Goal: Obtain resource: Download file/media

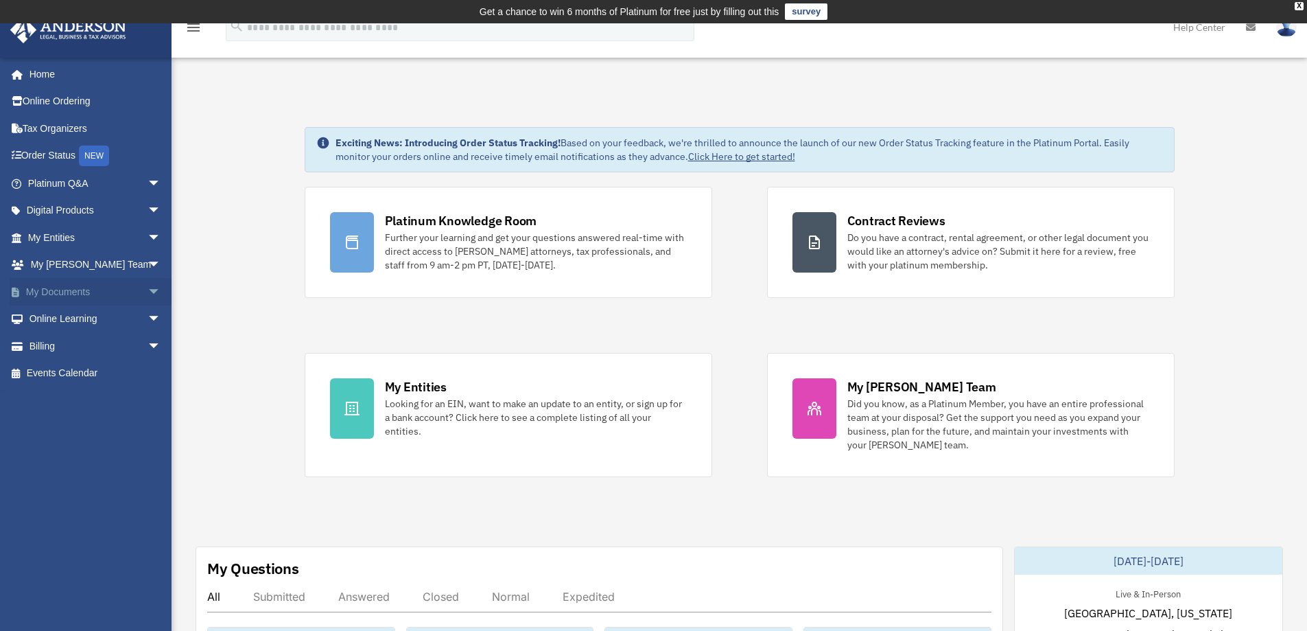
click at [148, 289] on span "arrow_drop_down" at bounding box center [161, 292] width 27 height 28
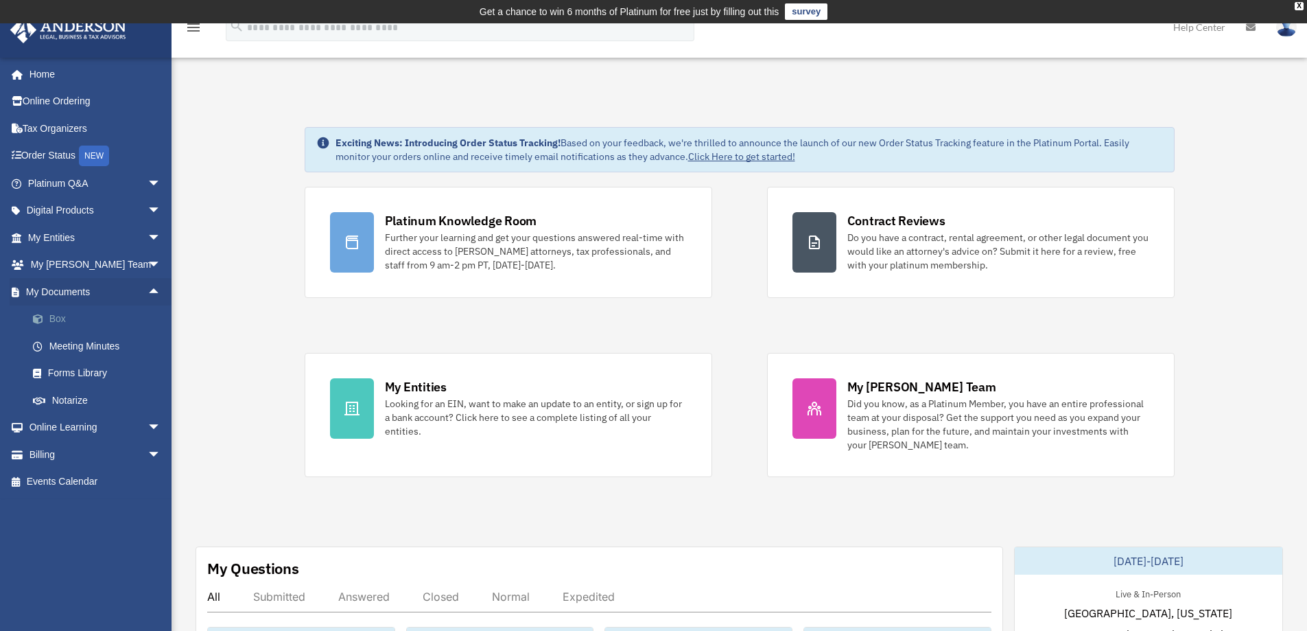
click at [107, 313] on link "Box" at bounding box center [100, 318] width 163 height 27
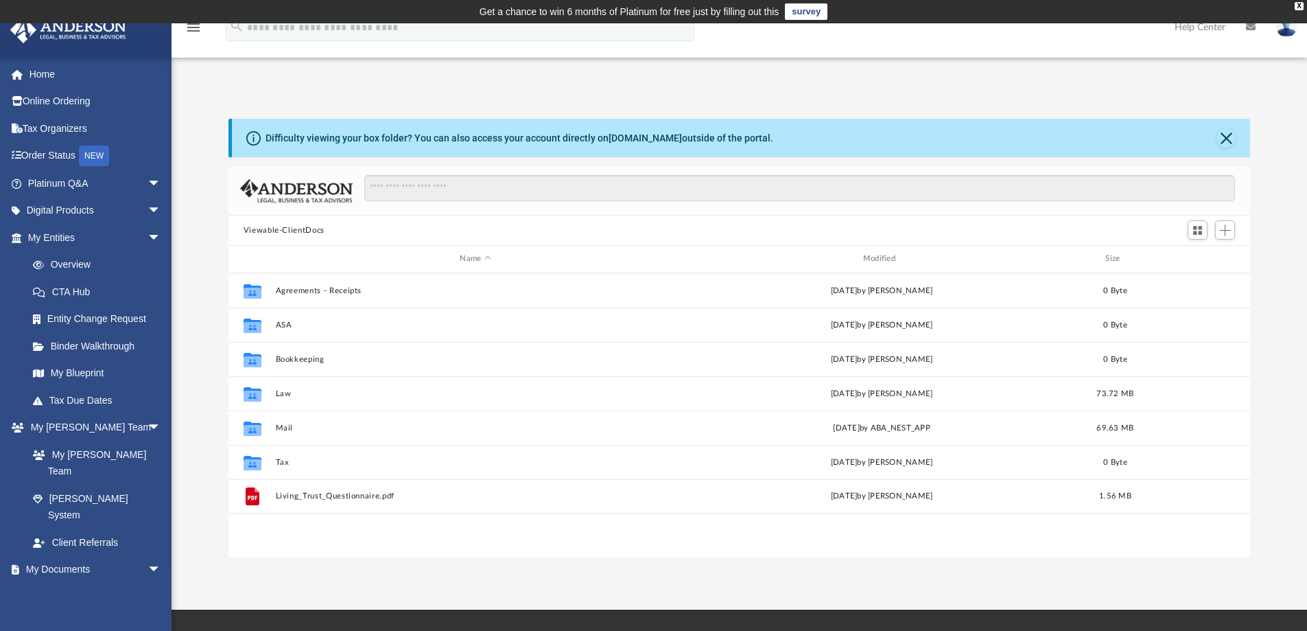
scroll to position [302, 1011]
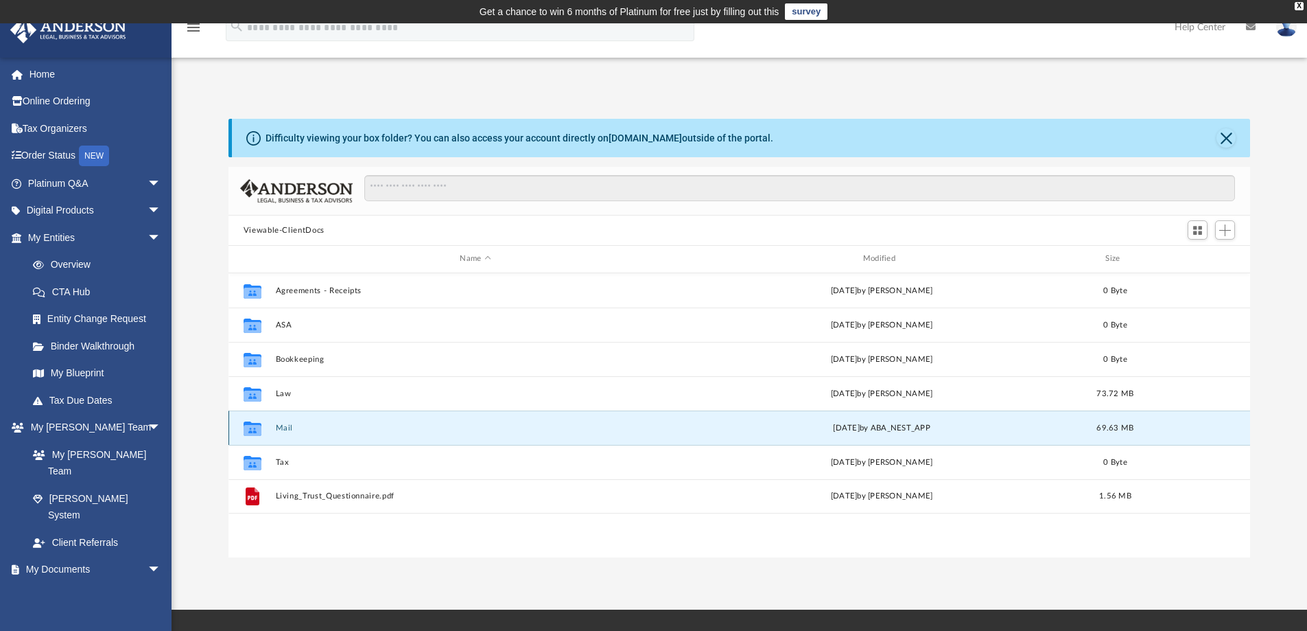
click at [287, 429] on button "Mail" at bounding box center [475, 427] width 400 height 9
click at [283, 426] on button "Mail" at bounding box center [475, 427] width 400 height 9
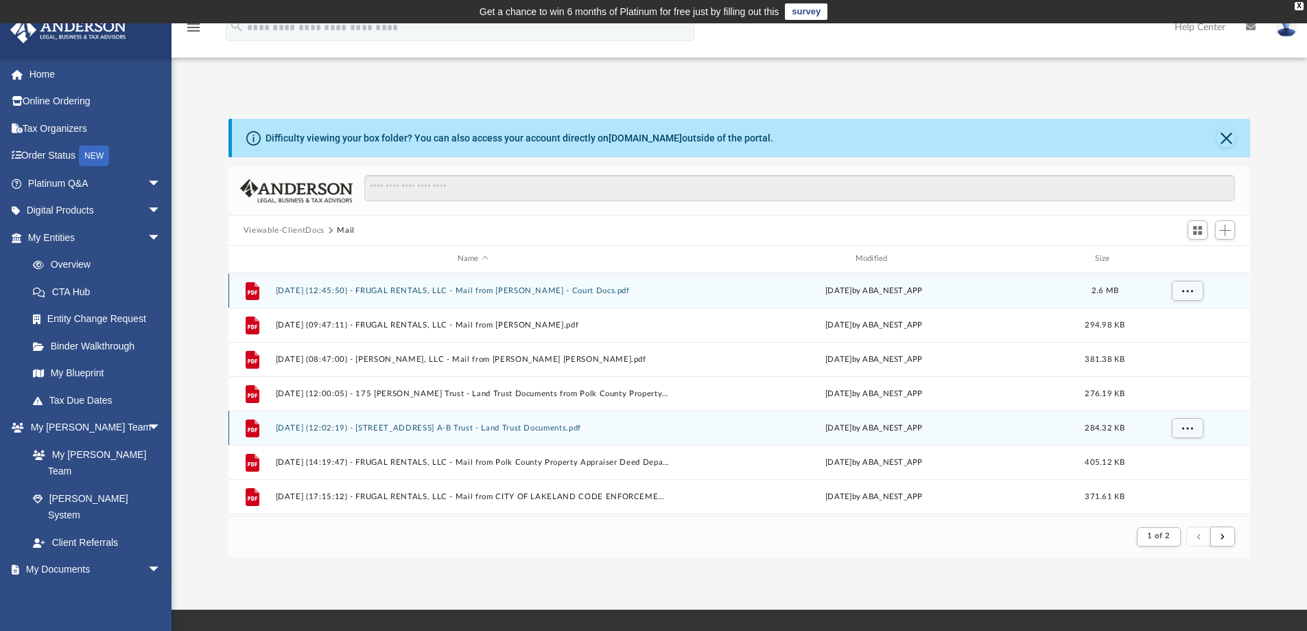
scroll to position [259, 1011]
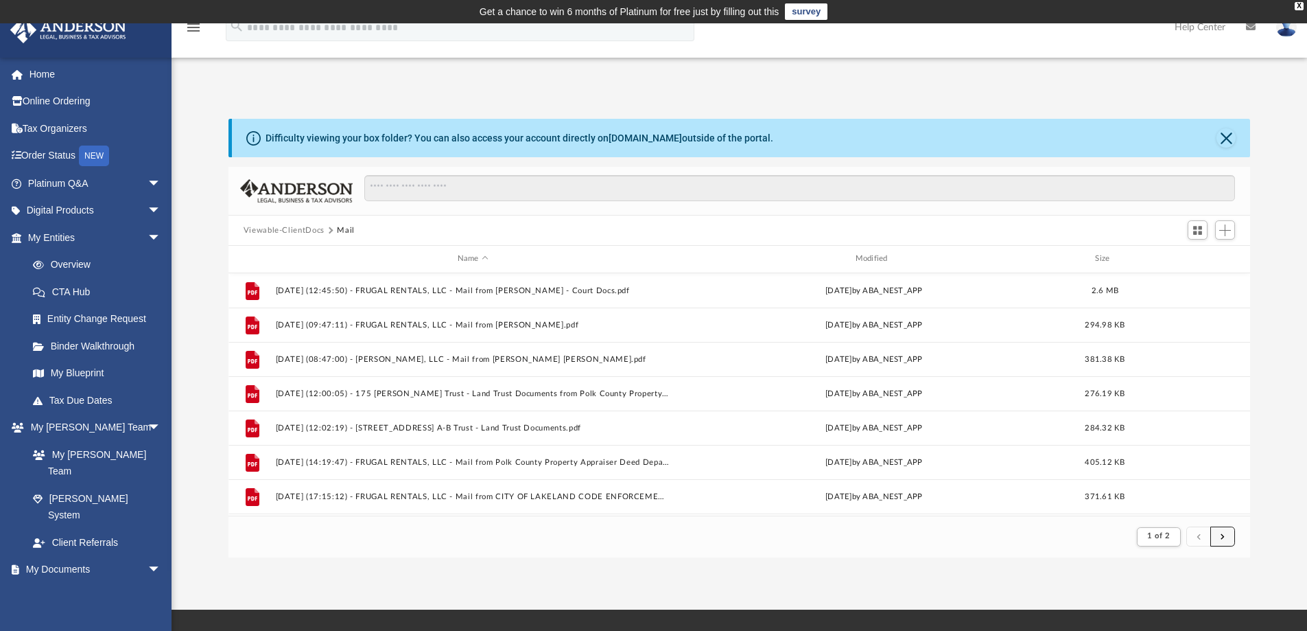
click at [1221, 535] on span "submit" at bounding box center [1223, 536] width 4 height 8
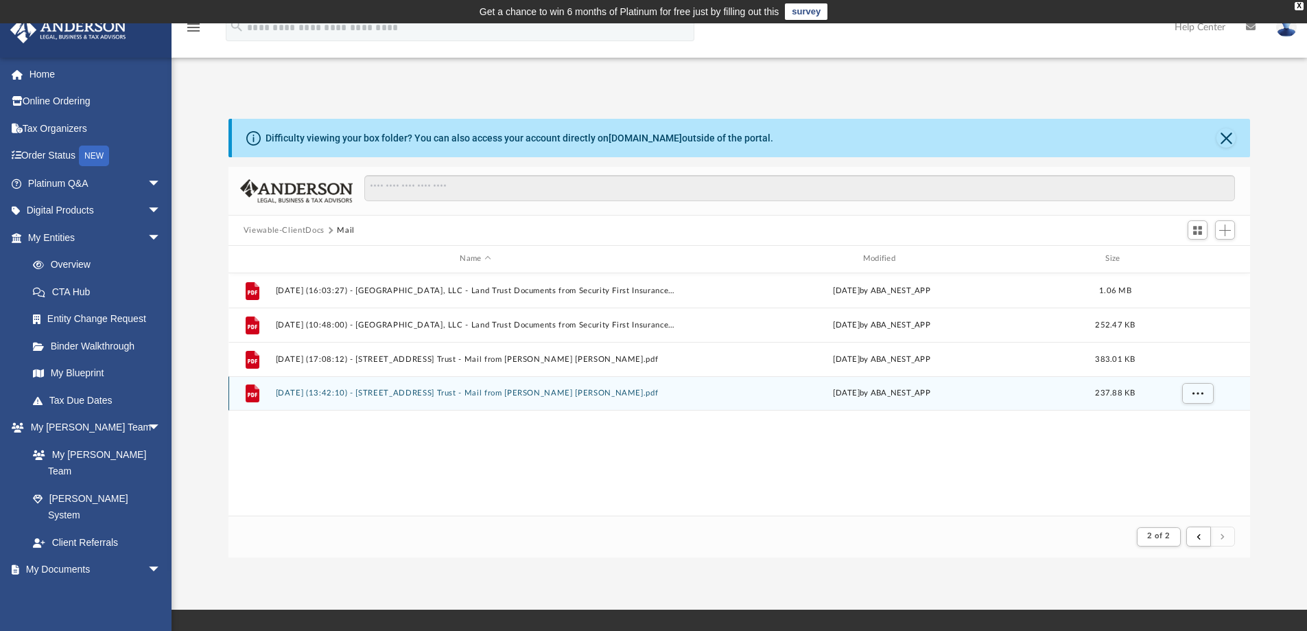
click at [541, 395] on button "[DATE] (13:42:10) - [STREET_ADDRESS] Trust - Mail from [PERSON_NAME] [PERSON_NA…" at bounding box center [475, 392] width 400 height 9
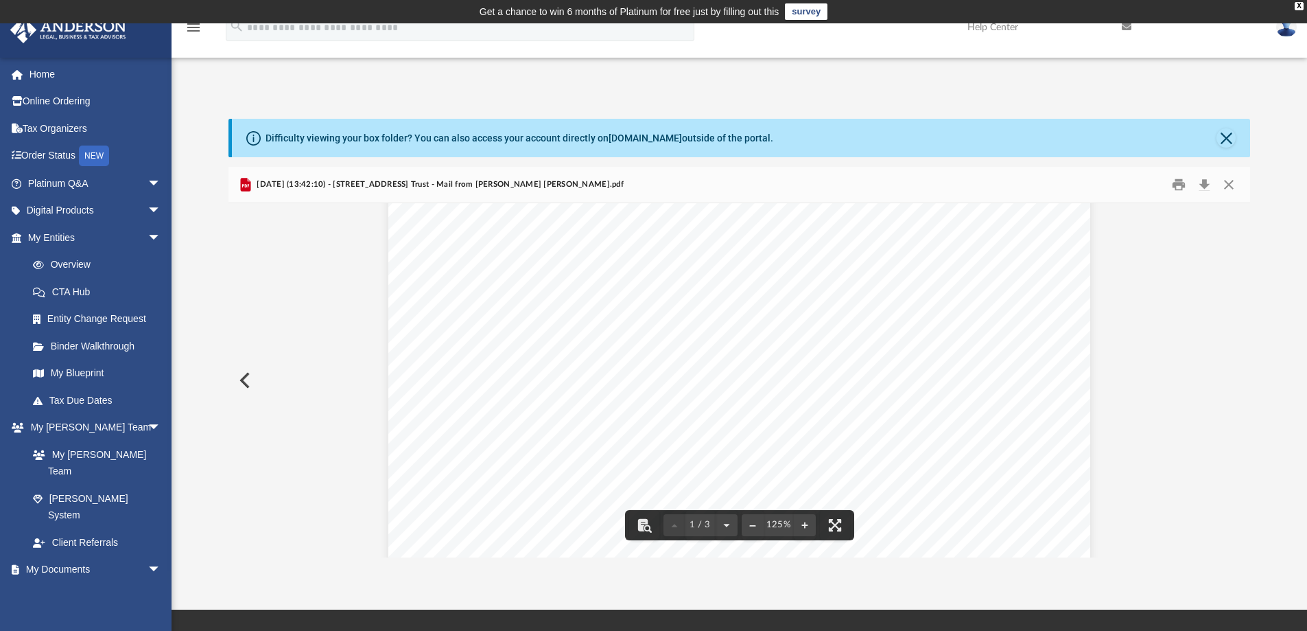
scroll to position [0, 0]
click at [1230, 179] on button "Close" at bounding box center [1229, 184] width 25 height 21
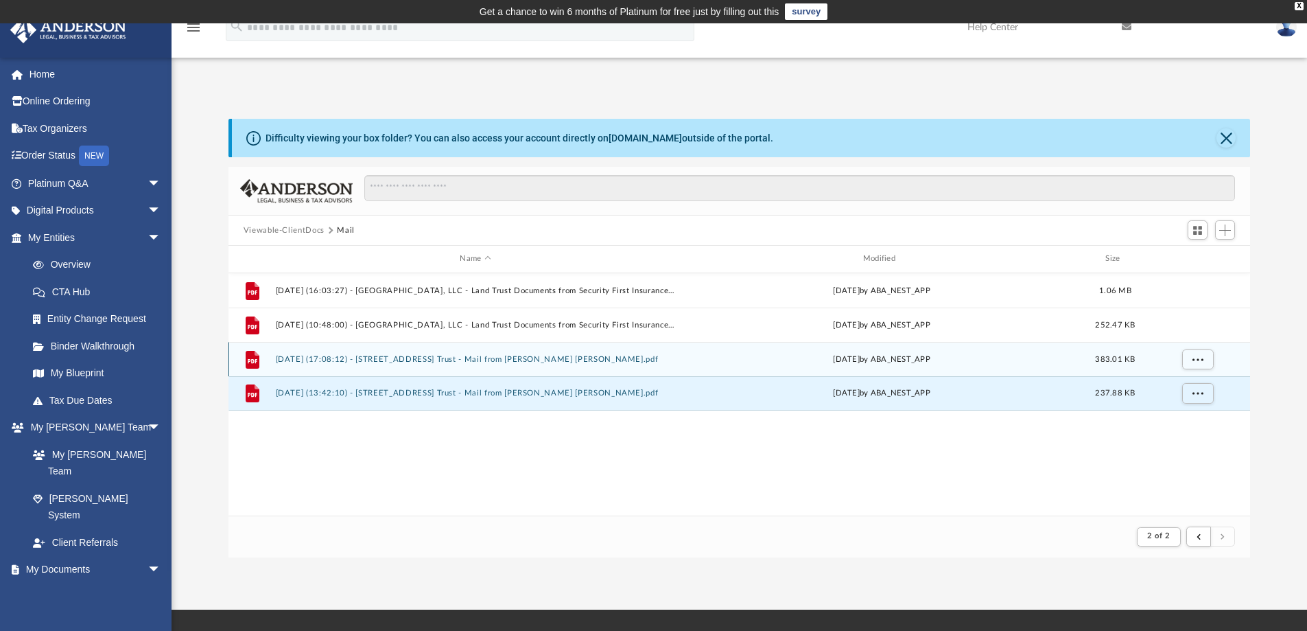
click at [493, 360] on button "[DATE] (17:08:12) - [STREET_ADDRESS] Trust - Mail from [PERSON_NAME] [PERSON_NA…" at bounding box center [475, 359] width 400 height 9
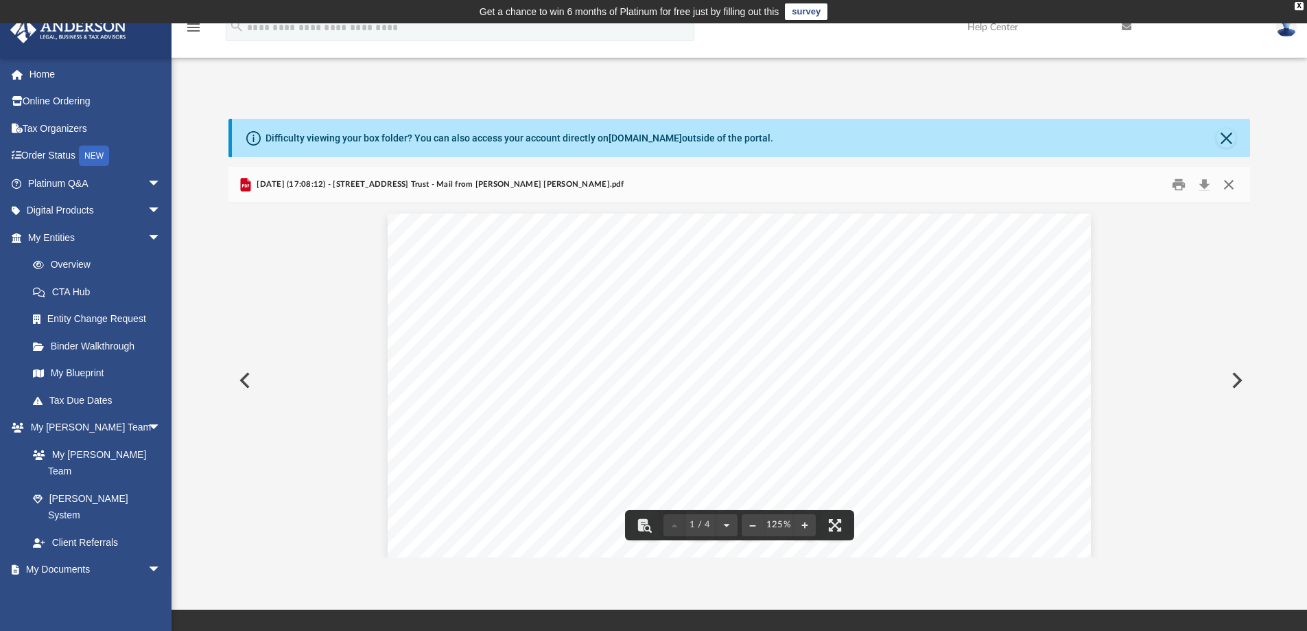
click at [1227, 185] on button "Close" at bounding box center [1229, 184] width 25 height 21
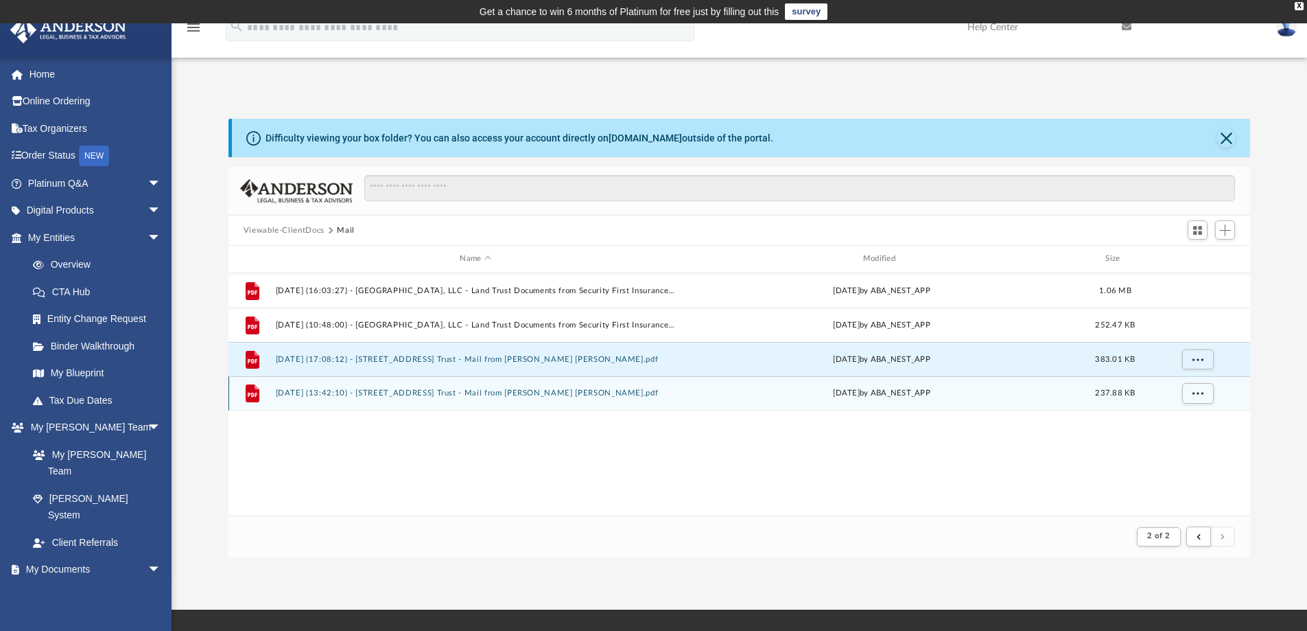
click at [602, 391] on button "[DATE] (13:42:10) - [STREET_ADDRESS] Trust - Mail from [PERSON_NAME] [PERSON_NA…" at bounding box center [475, 392] width 400 height 9
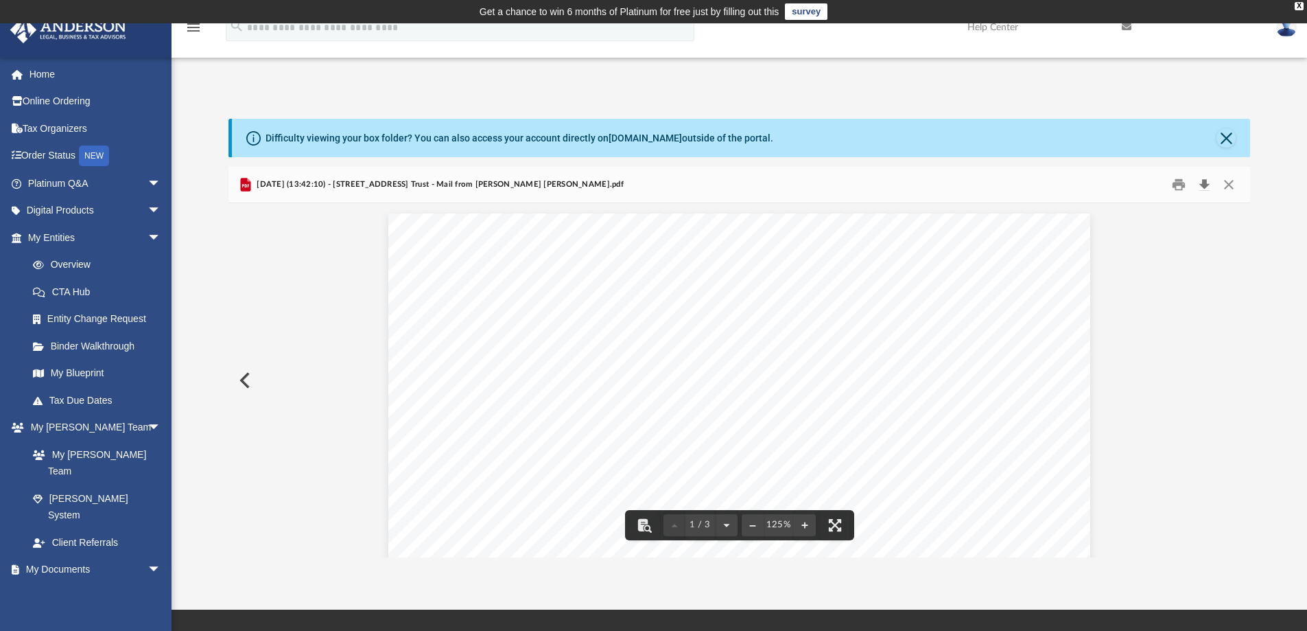
click at [1205, 185] on button "Download" at bounding box center [1204, 184] width 25 height 21
